Goal: Transaction & Acquisition: Obtain resource

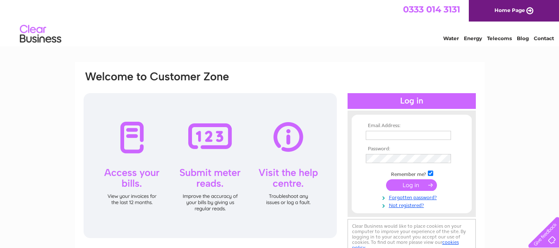
type input "gary@dmmcnaught.co.uk"
click at [404, 187] on input "submit" at bounding box center [411, 185] width 51 height 12
click at [409, 186] on input "submit" at bounding box center [411, 185] width 51 height 12
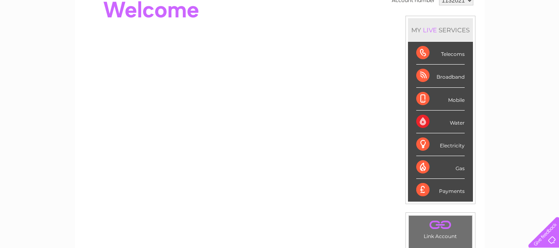
scroll to position [62, 0]
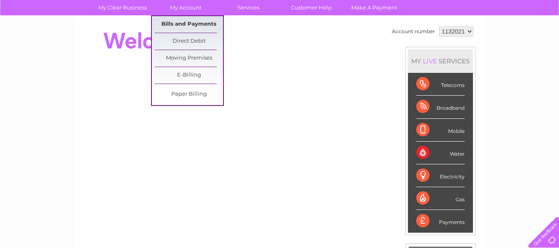
click at [190, 22] on link "Bills and Payments" at bounding box center [189, 24] width 68 height 17
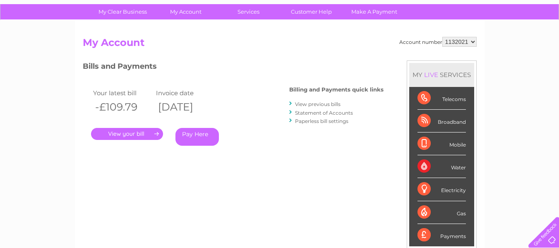
scroll to position [37, 0]
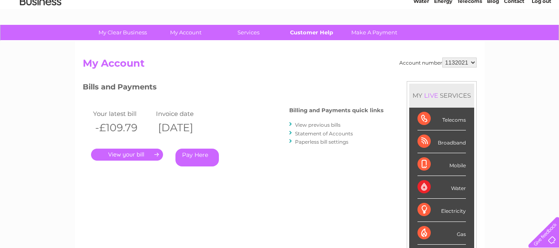
click at [317, 34] on link "Customer Help" at bounding box center [311, 32] width 68 height 15
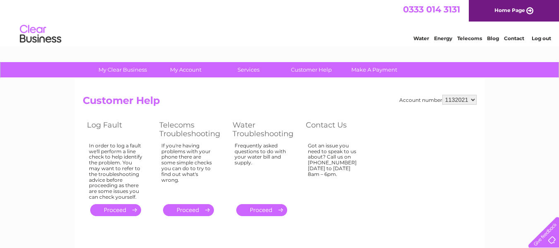
click at [474, 100] on select "1132021" at bounding box center [460, 100] width 34 height 10
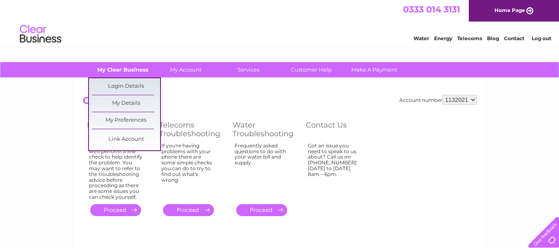
click at [135, 70] on link "My Clear Business" at bounding box center [123, 69] width 68 height 15
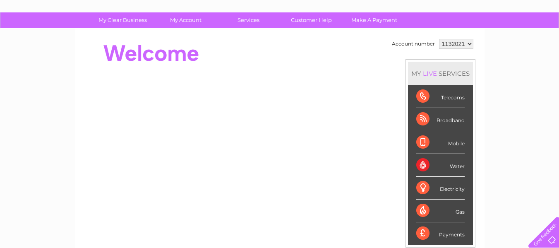
scroll to position [33, 0]
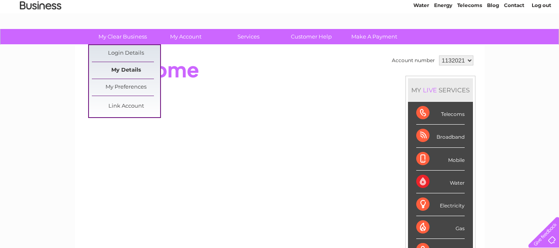
click at [126, 71] on link "My Details" at bounding box center [126, 70] width 68 height 17
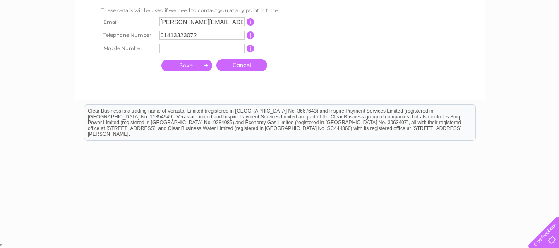
scroll to position [12, 0]
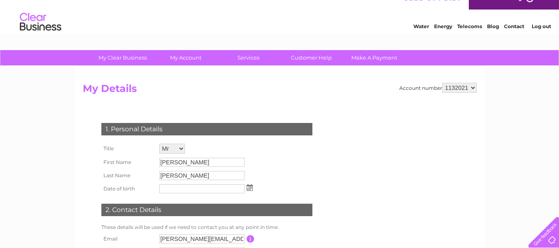
click at [510, 27] on link "Contact" at bounding box center [514, 26] width 20 height 6
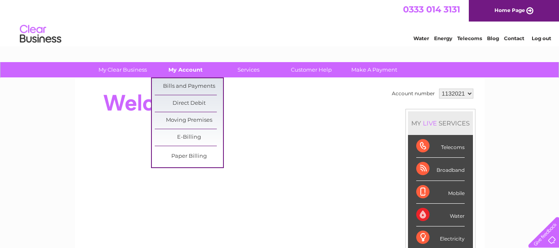
click at [182, 67] on link "My Account" at bounding box center [186, 69] width 68 height 15
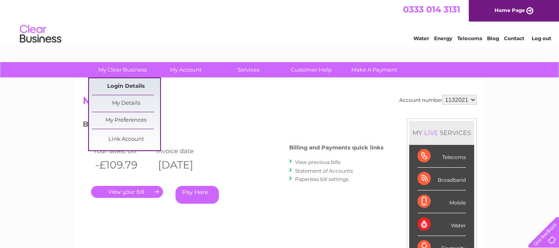
click at [120, 88] on link "Login Details" at bounding box center [126, 86] width 68 height 17
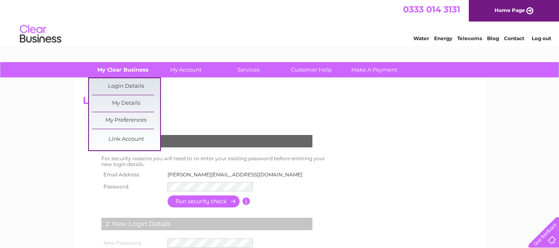
click at [124, 69] on link "My Clear Business" at bounding box center [123, 69] width 68 height 15
click at [125, 99] on link "My Details" at bounding box center [126, 103] width 68 height 17
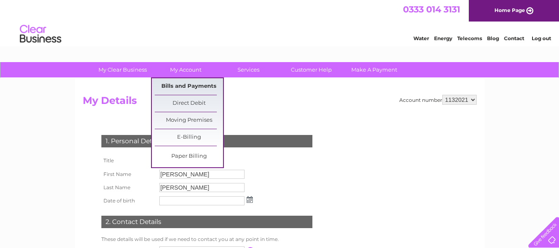
click at [189, 86] on link "Bills and Payments" at bounding box center [189, 86] width 68 height 17
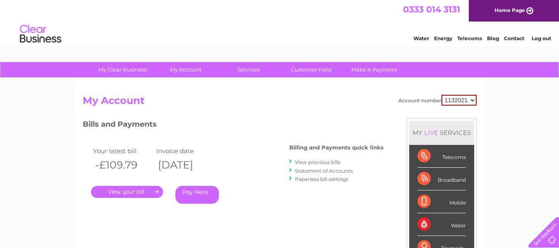
click at [138, 190] on link "." at bounding box center [127, 192] width 72 height 12
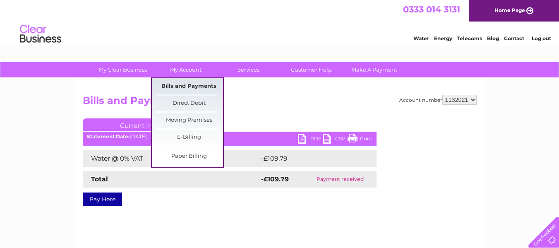
click at [197, 86] on link "Bills and Payments" at bounding box center [189, 86] width 68 height 17
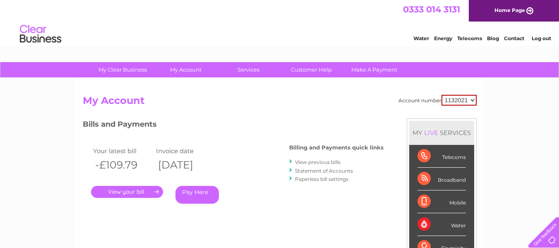
click at [327, 161] on link "View previous bills" at bounding box center [318, 162] width 46 height 6
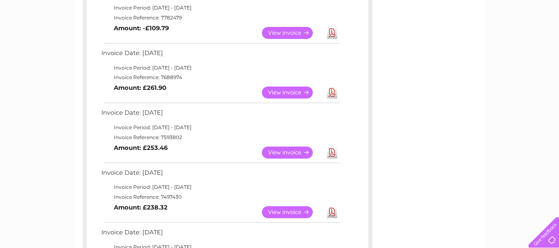
scroll to position [116, 0]
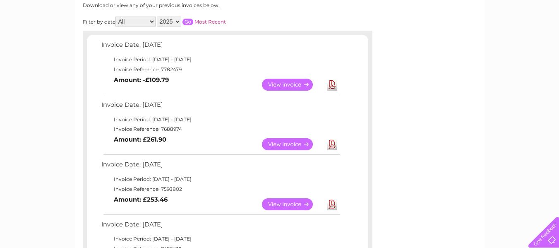
click at [291, 86] on link "View" at bounding box center [292, 85] width 61 height 12
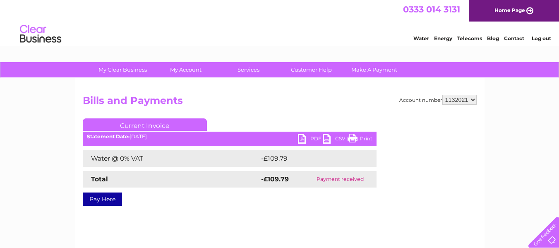
click at [310, 139] on link "PDF" at bounding box center [310, 140] width 25 height 12
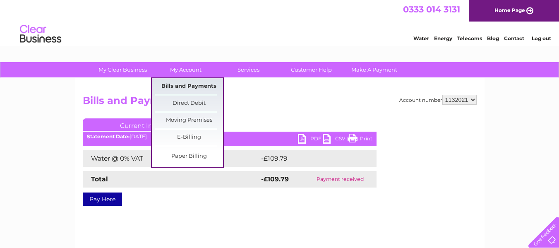
click at [187, 87] on link "Bills and Payments" at bounding box center [189, 86] width 68 height 17
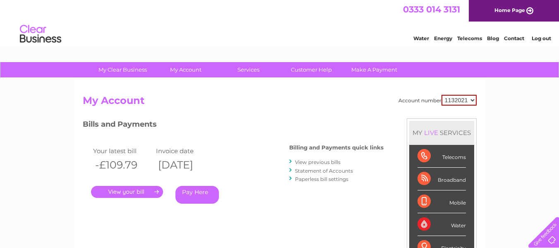
click at [329, 161] on link "View previous bills" at bounding box center [318, 162] width 46 height 6
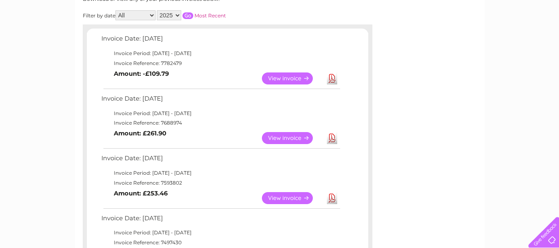
scroll to position [70, 0]
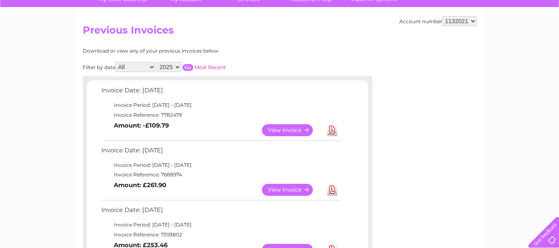
click at [291, 191] on link "View" at bounding box center [292, 190] width 61 height 12
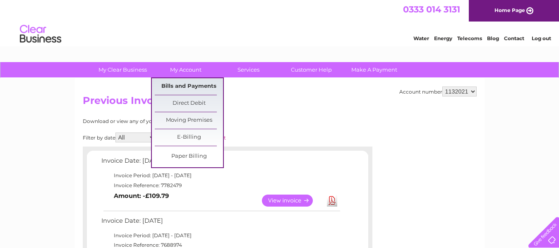
click at [195, 86] on link "Bills and Payments" at bounding box center [189, 86] width 68 height 17
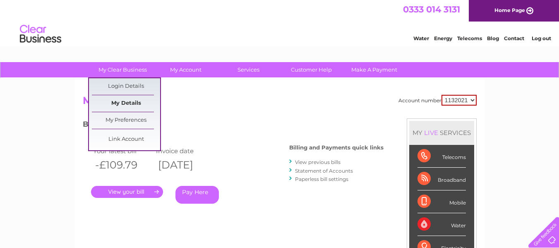
click at [124, 104] on link "My Details" at bounding box center [126, 103] width 68 height 17
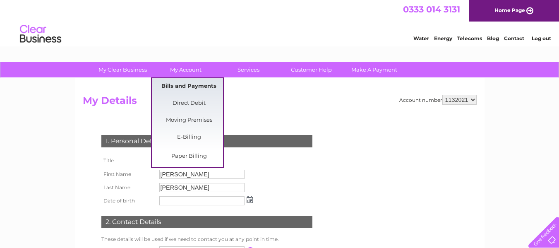
click at [190, 84] on link "Bills and Payments" at bounding box center [189, 86] width 68 height 17
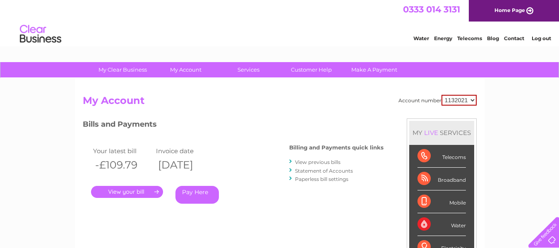
click at [144, 194] on link "." at bounding box center [127, 192] width 72 height 12
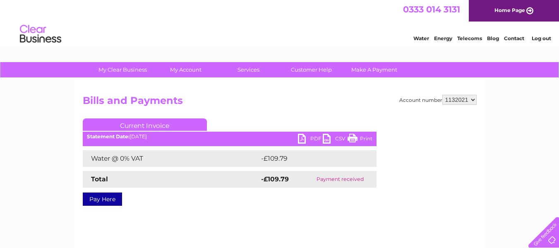
click at [310, 139] on link "PDF" at bounding box center [310, 140] width 25 height 12
